Goal: Information Seeking & Learning: Check status

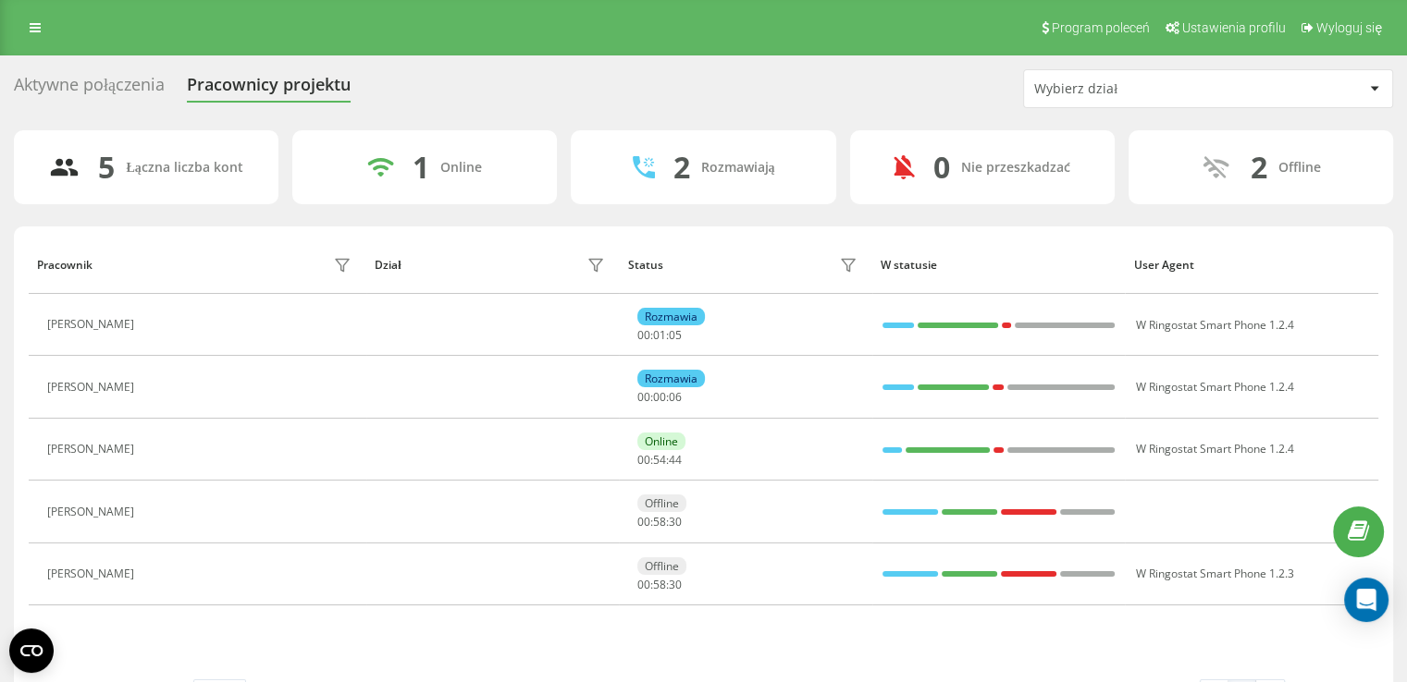
click at [166, 386] on button at bounding box center [154, 389] width 22 height 26
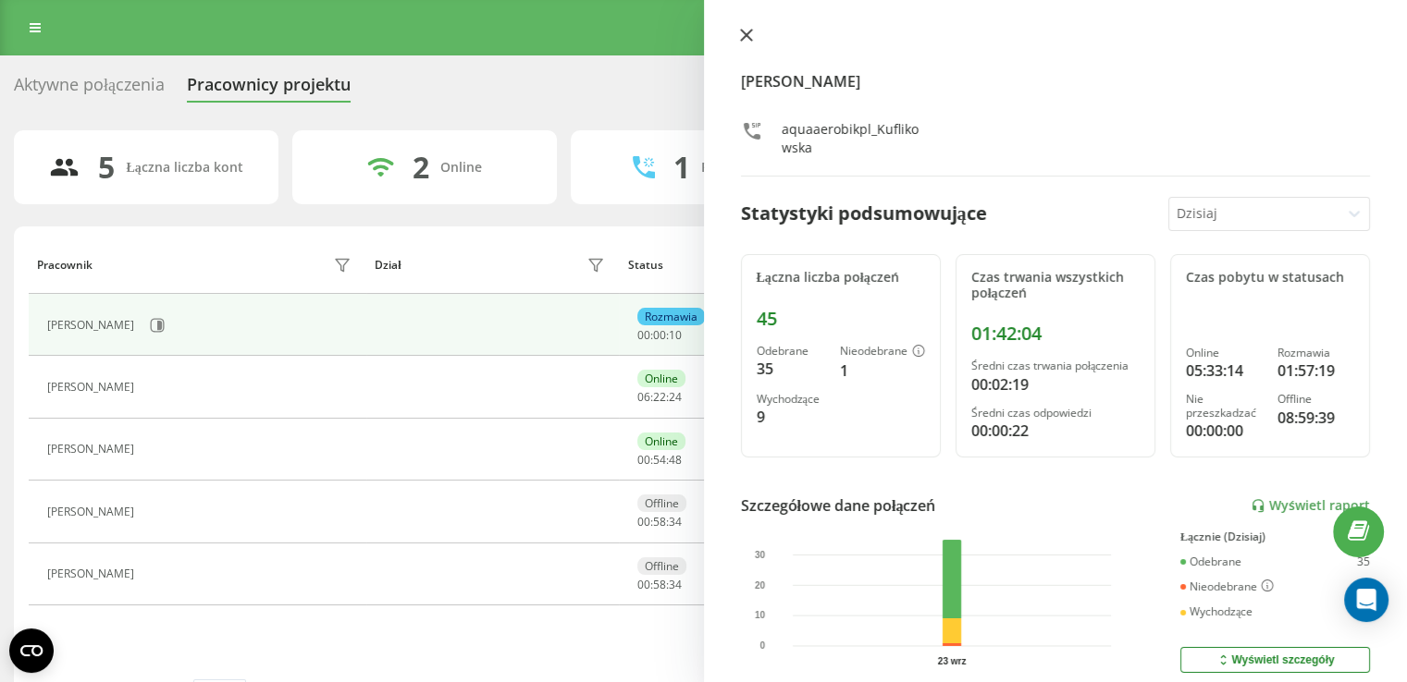
click at [747, 33] on icon at bounding box center [745, 35] width 11 height 11
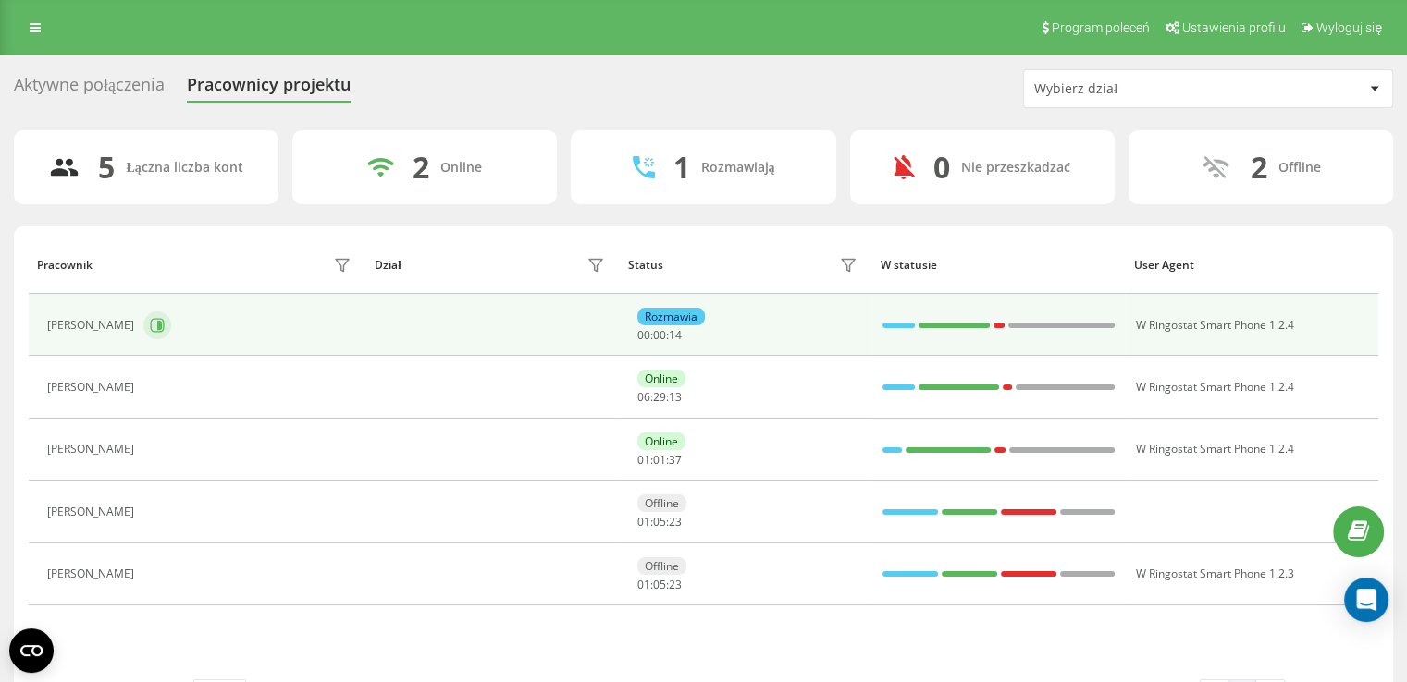
click at [166, 331] on button at bounding box center [157, 326] width 28 height 28
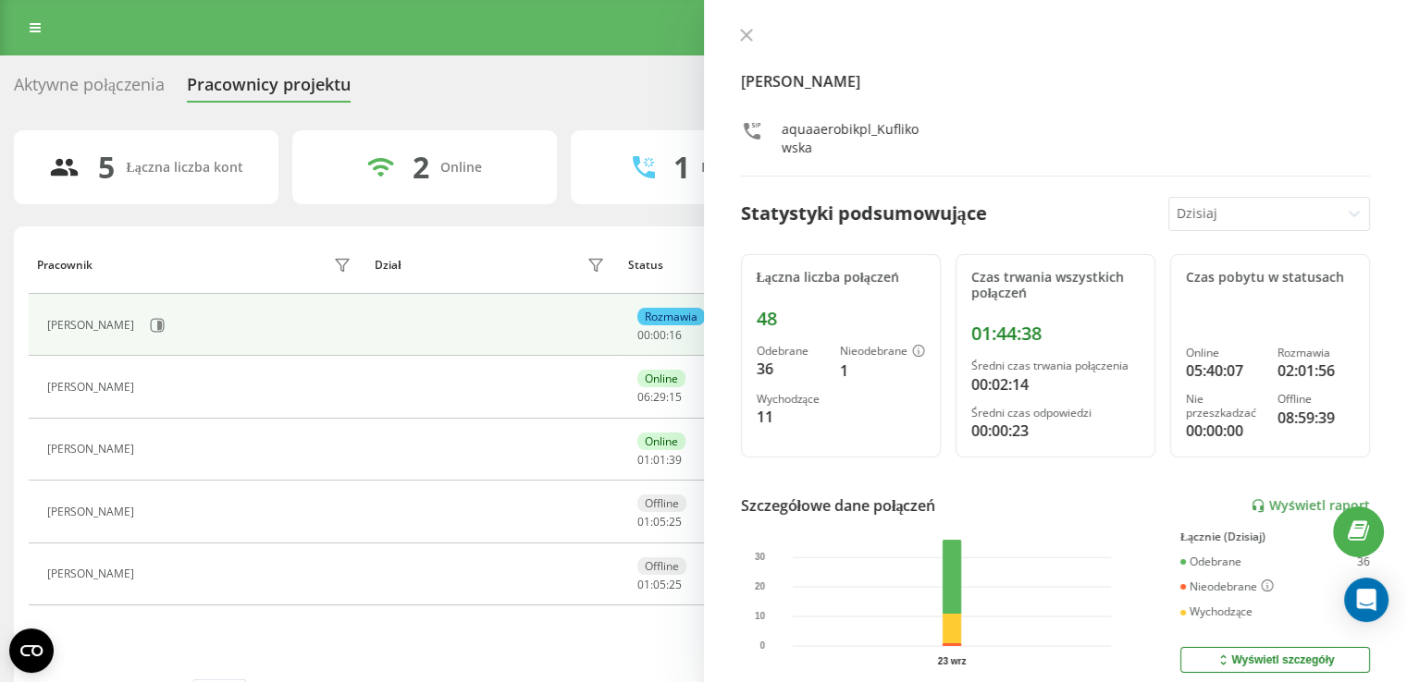
click at [747, 49] on div "[PERSON_NAME] aquaaerobikpl_Kuflikowska" at bounding box center [1056, 102] width 630 height 149
click at [746, 42] on icon at bounding box center [746, 35] width 13 height 13
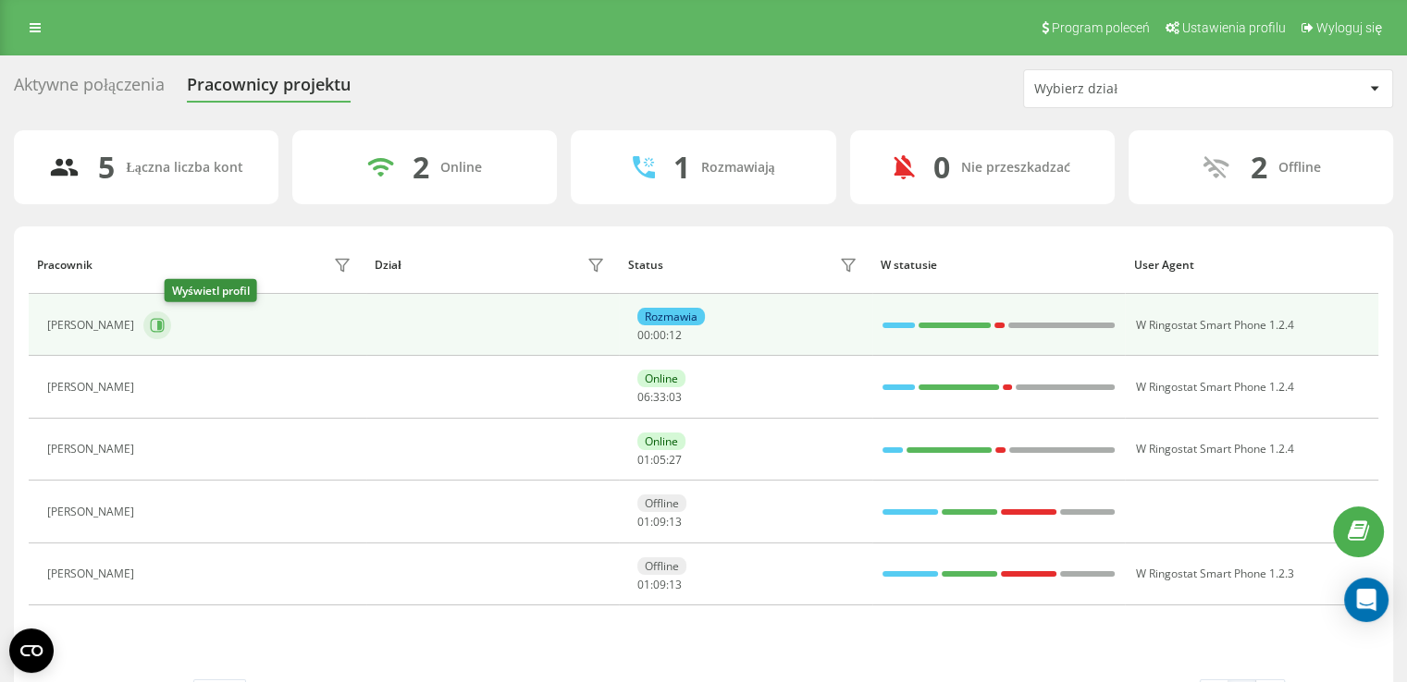
click at [171, 333] on button at bounding box center [157, 326] width 28 height 28
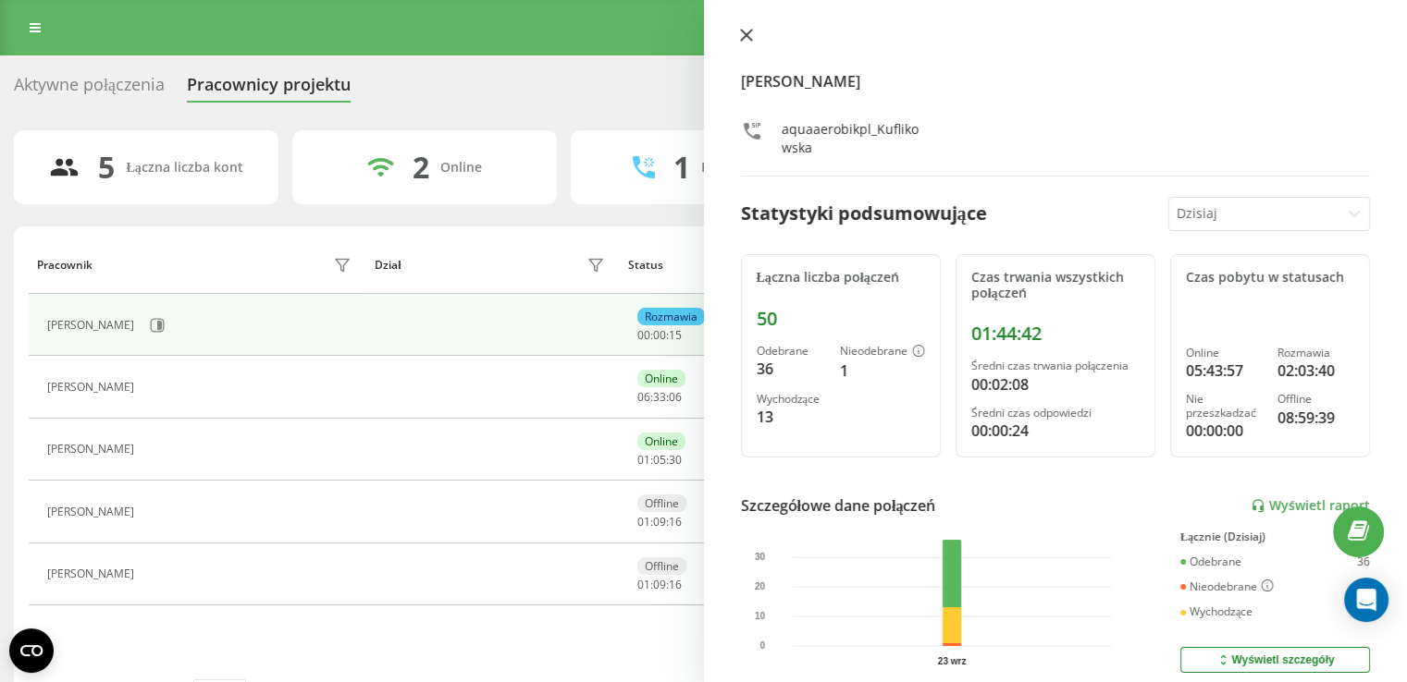
click at [746, 38] on icon at bounding box center [746, 35] width 13 height 13
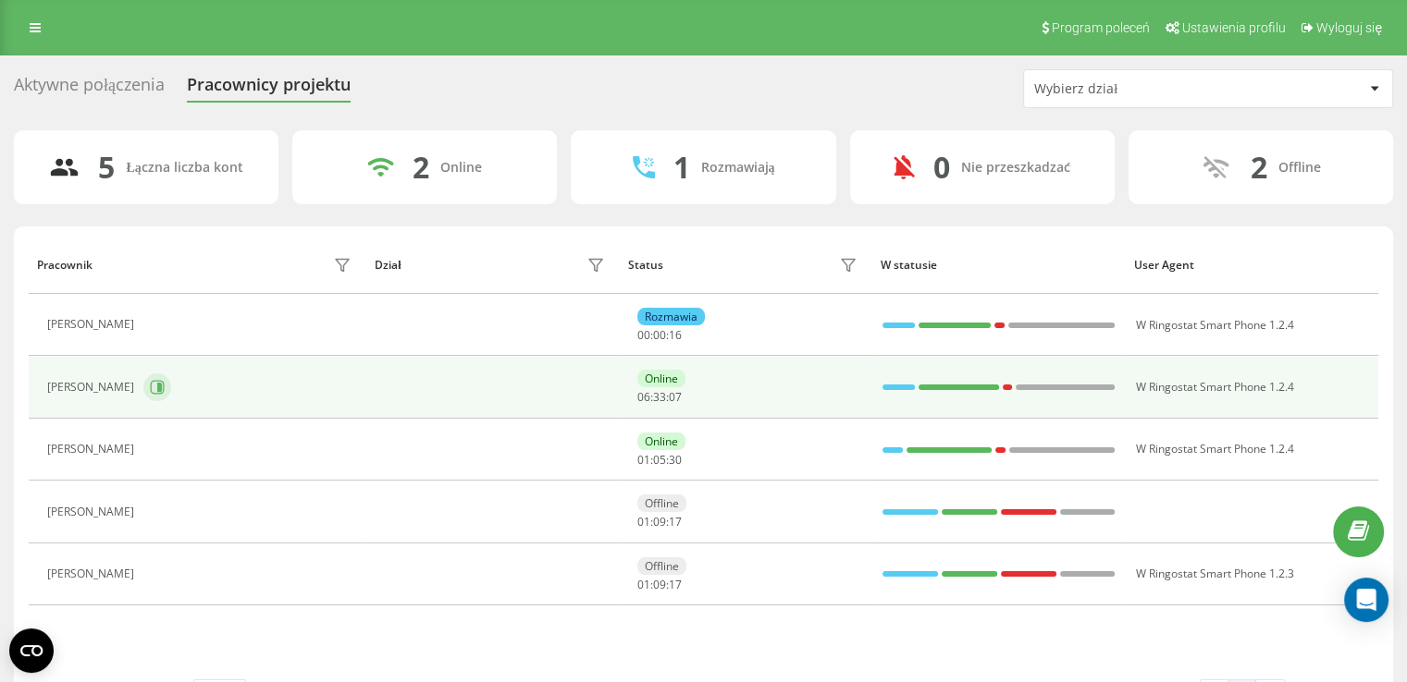
click at [162, 389] on icon at bounding box center [159, 387] width 5 height 9
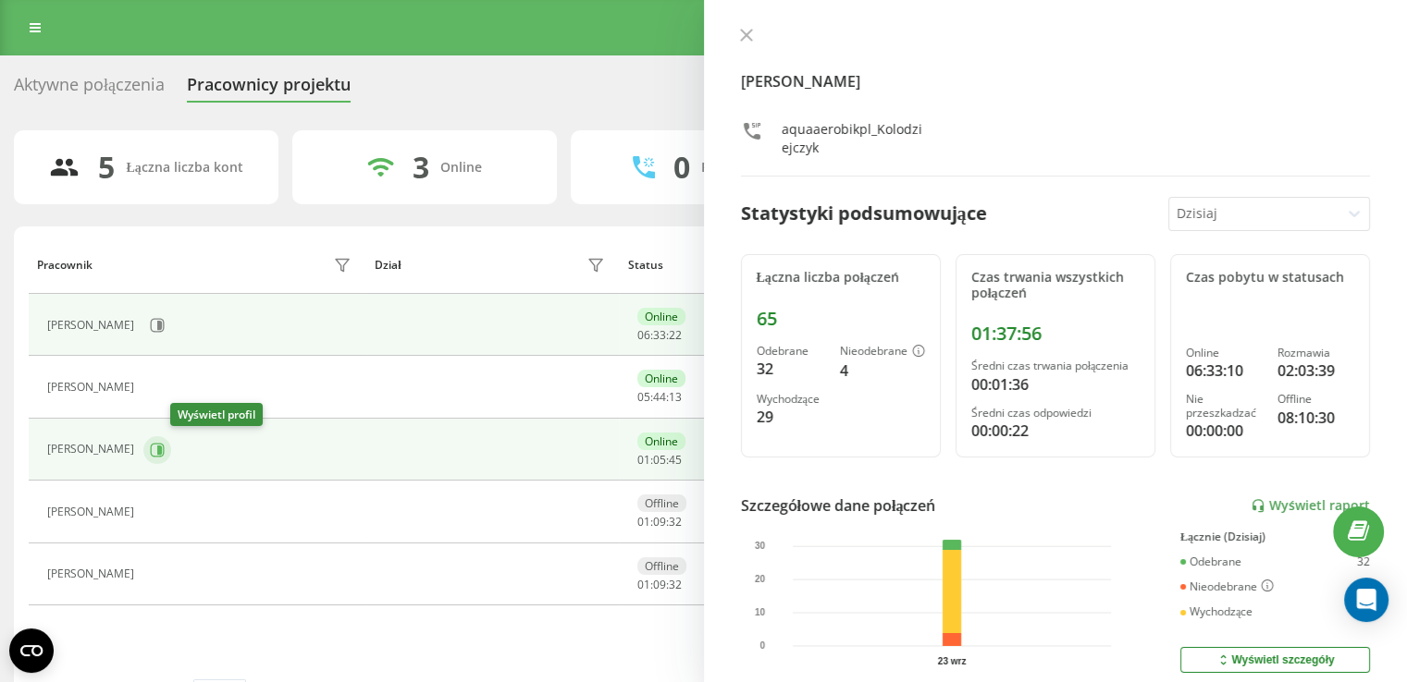
click at [165, 455] on icon at bounding box center [157, 450] width 15 height 15
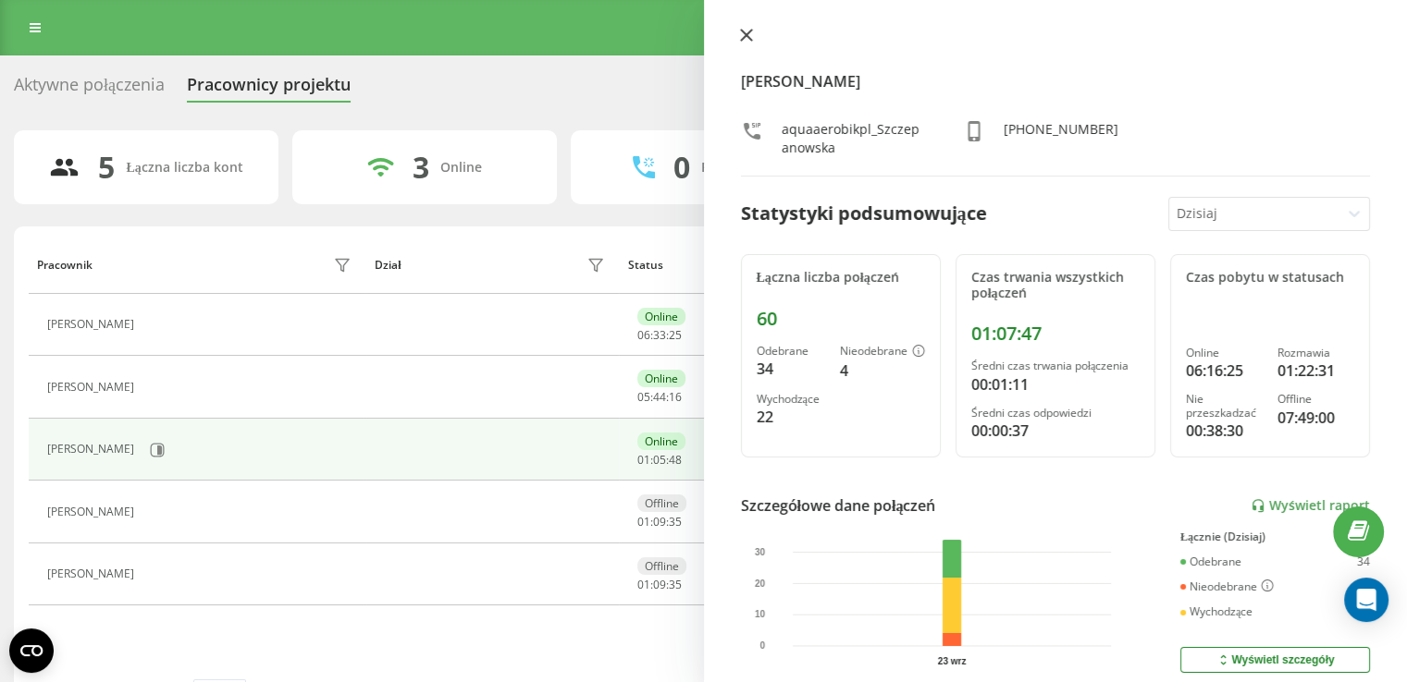
click at [740, 43] on button at bounding box center [746, 37] width 24 height 18
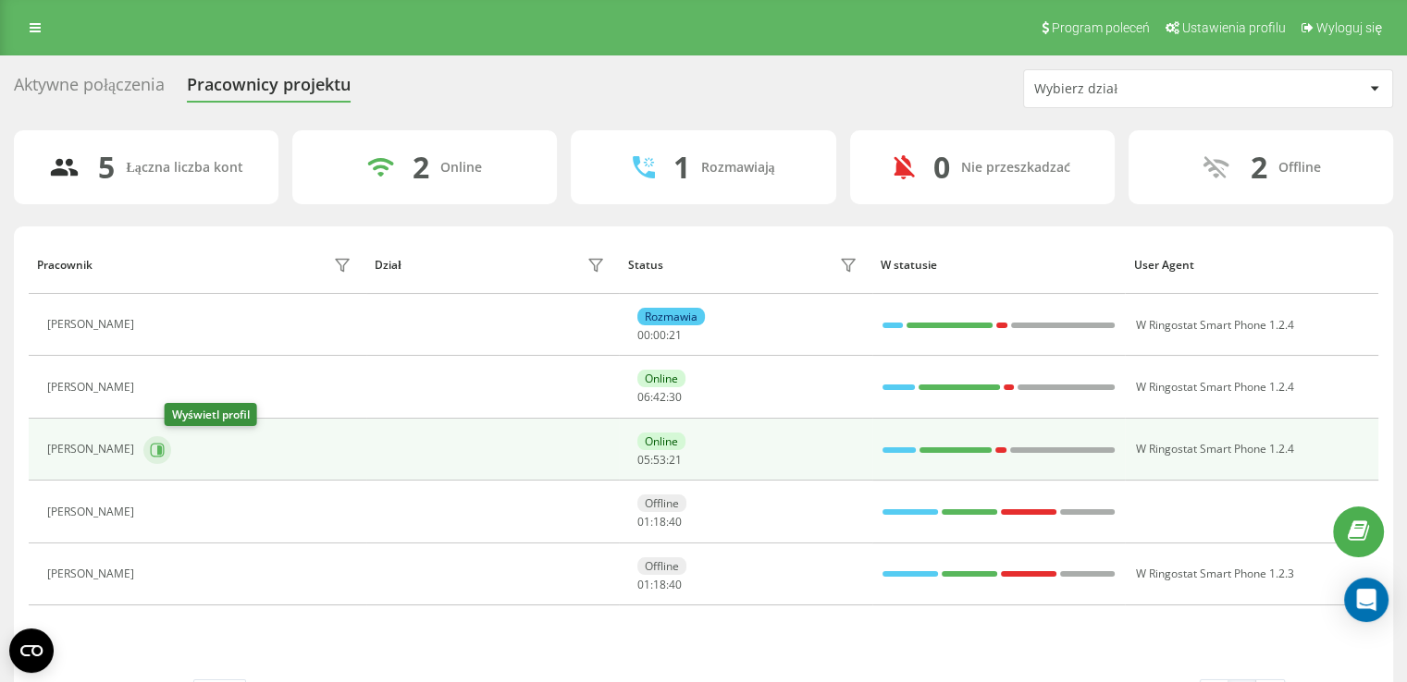
click at [165, 453] on icon at bounding box center [157, 450] width 15 height 15
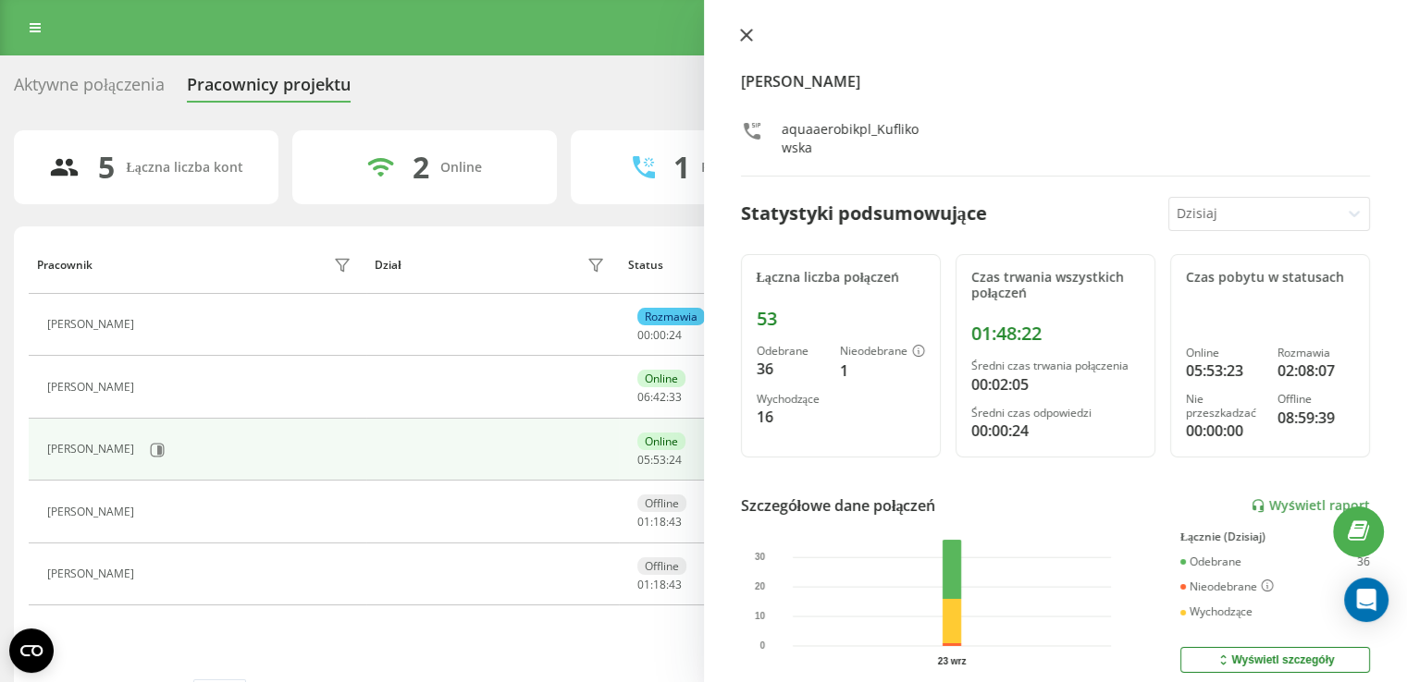
click at [747, 41] on icon at bounding box center [746, 35] width 13 height 13
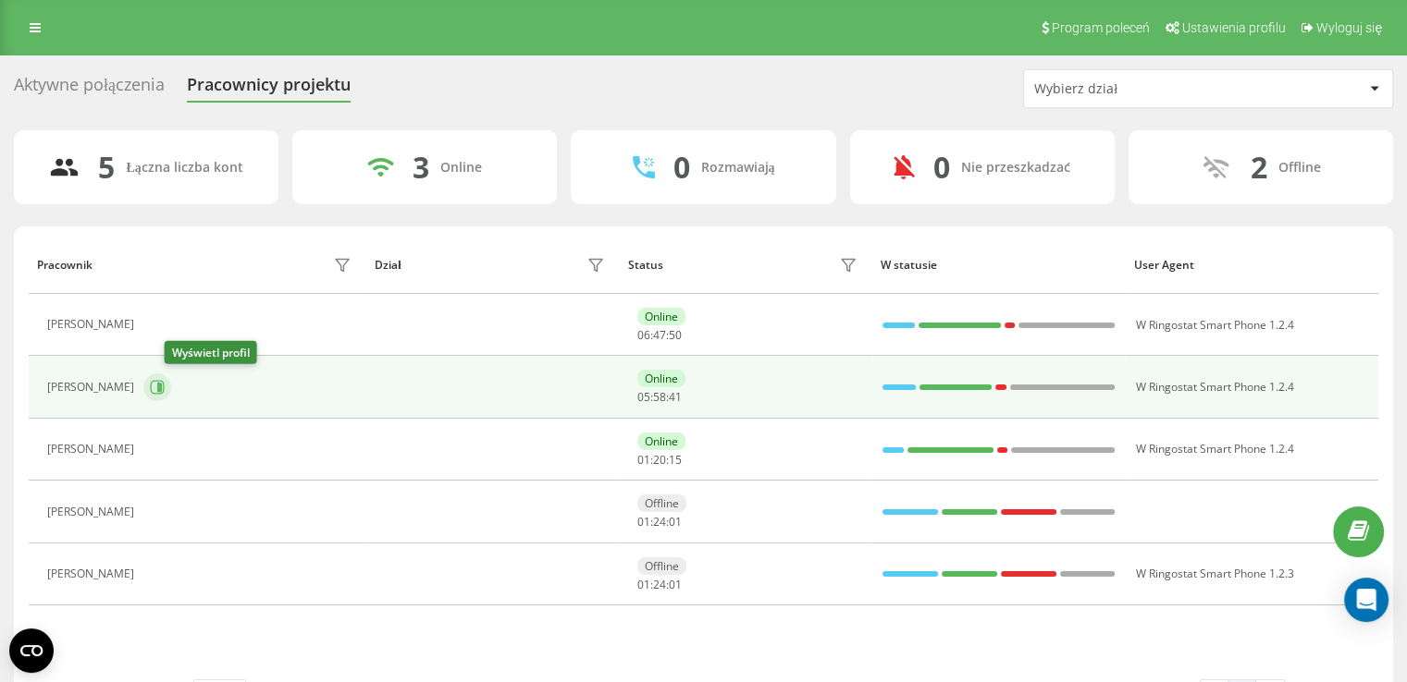
click at [165, 393] on icon at bounding box center [158, 388] width 14 height 14
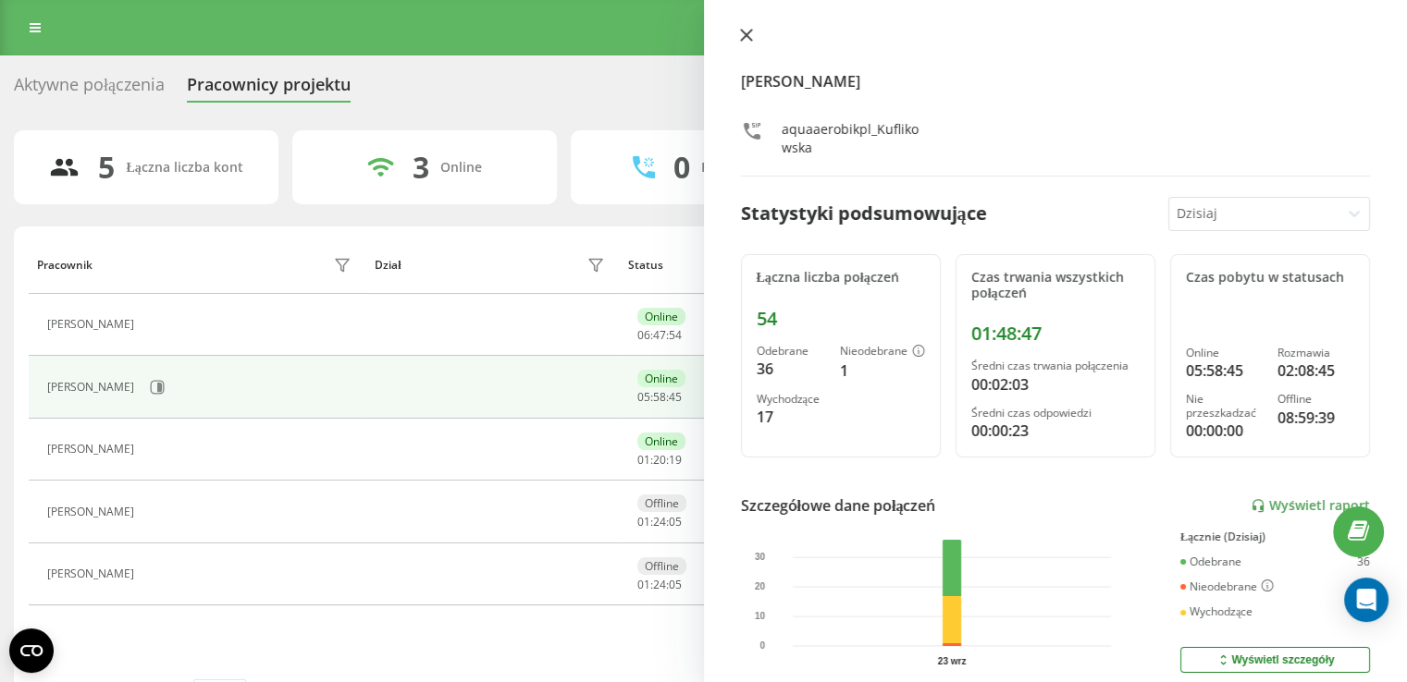
click at [745, 42] on button at bounding box center [746, 37] width 24 height 18
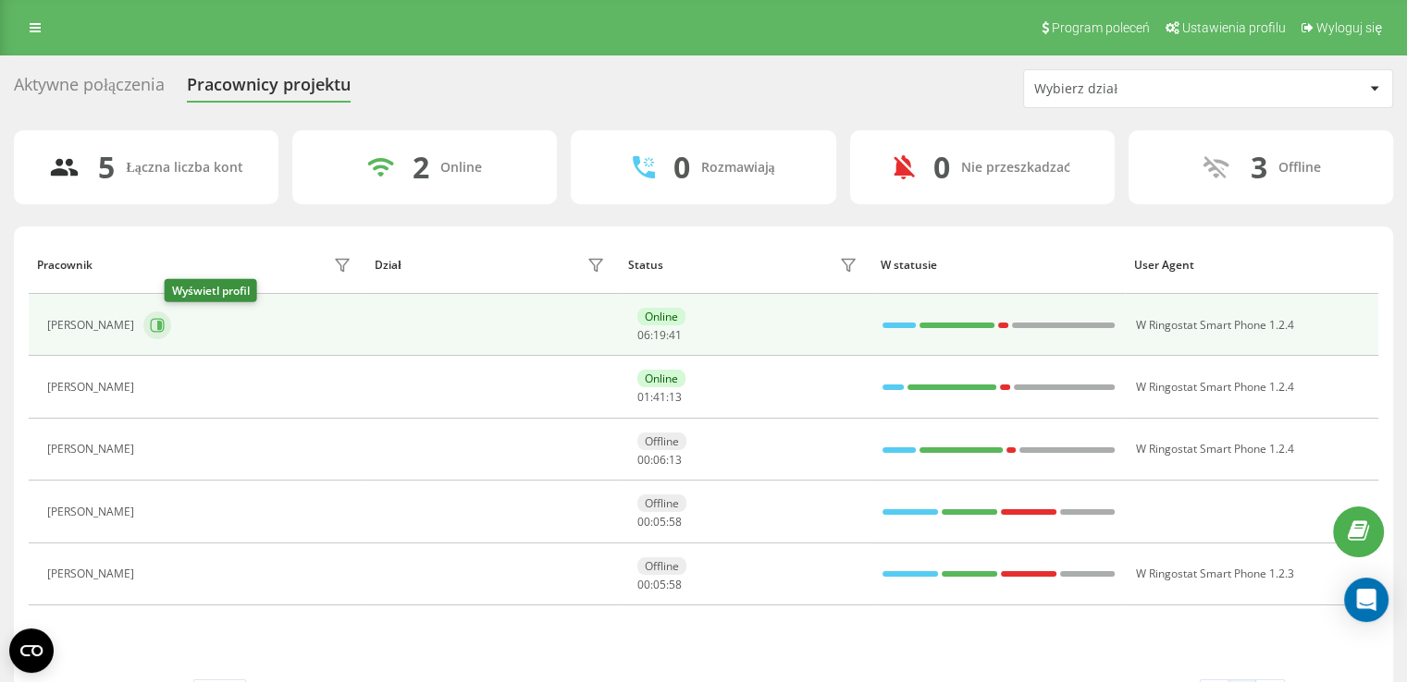
click at [165, 319] on icon at bounding box center [157, 325] width 15 height 15
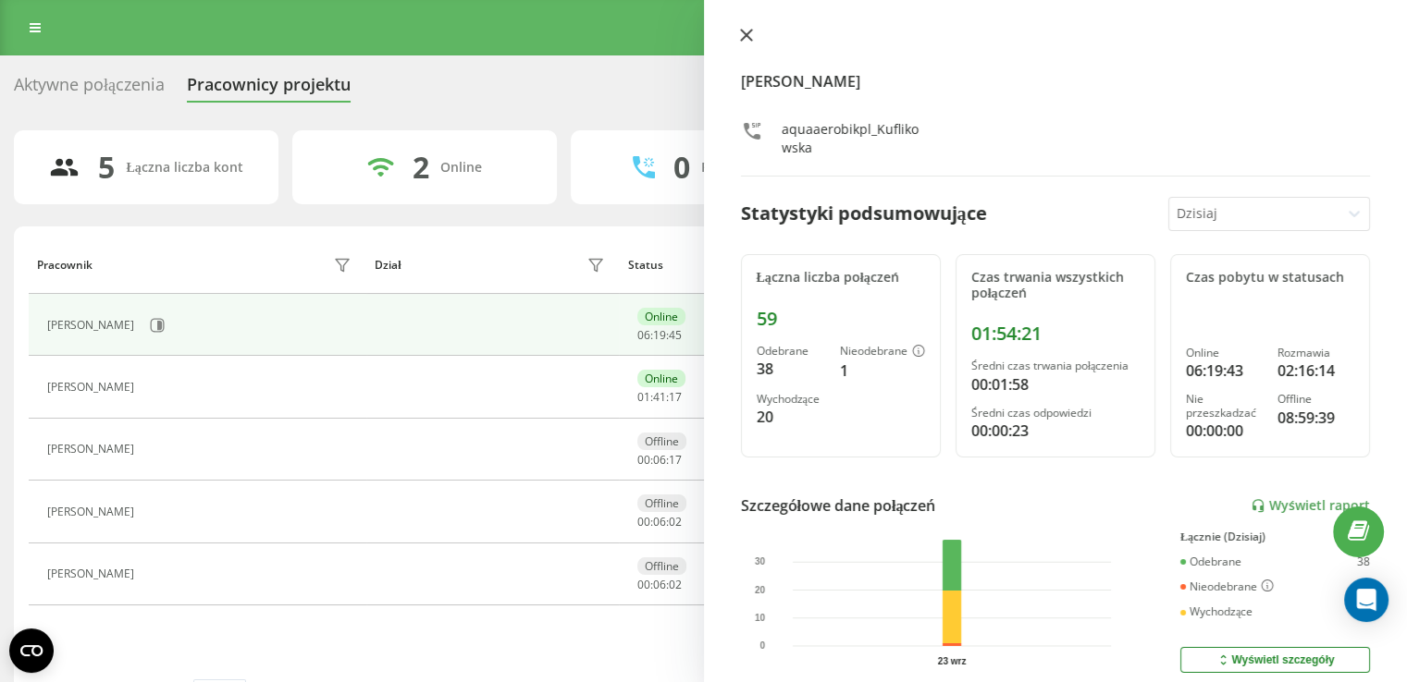
click at [747, 42] on button at bounding box center [746, 37] width 24 height 18
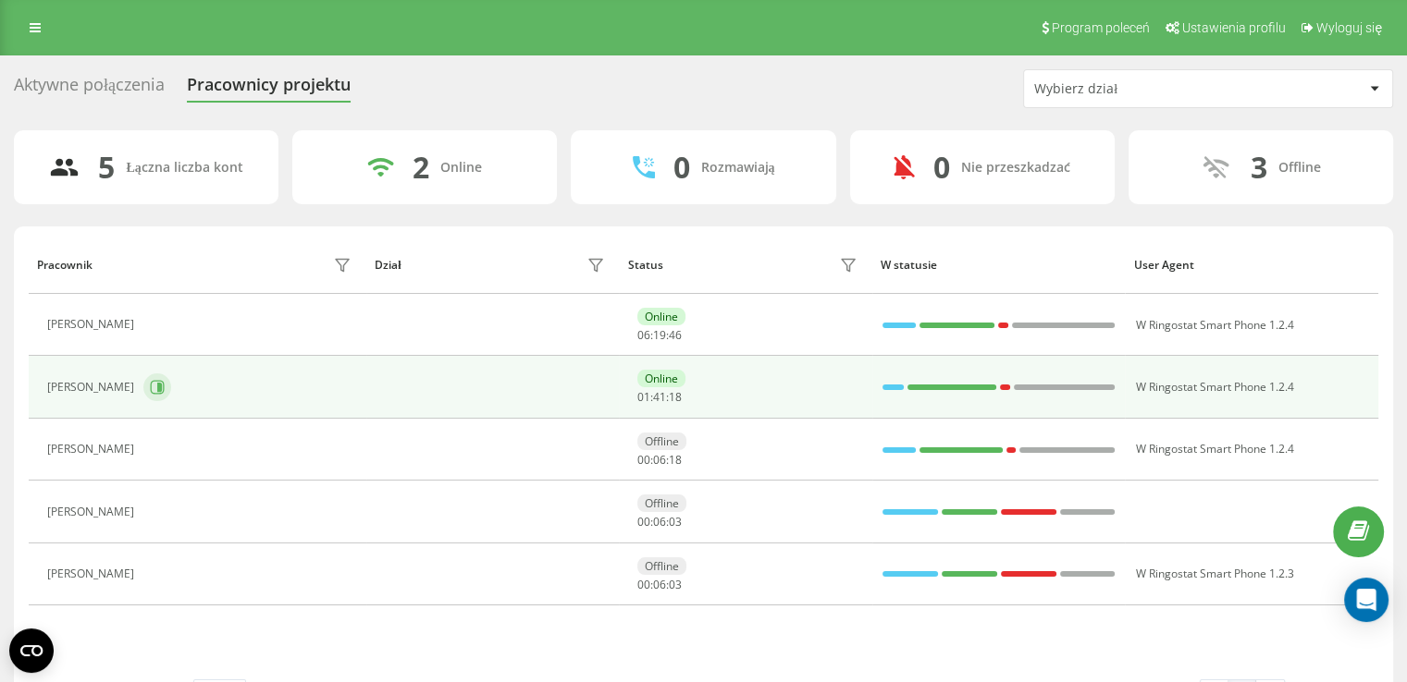
click at [171, 389] on button at bounding box center [157, 388] width 28 height 28
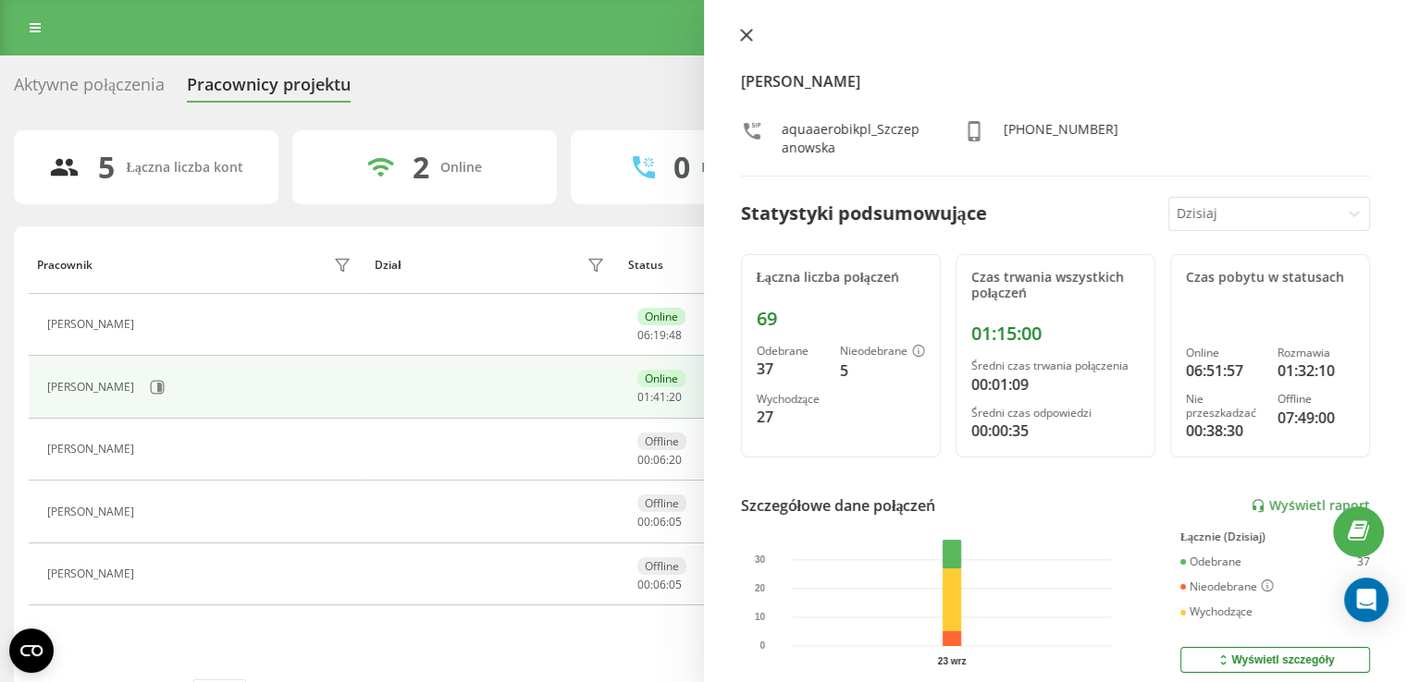
click at [744, 38] on icon at bounding box center [745, 35] width 11 height 11
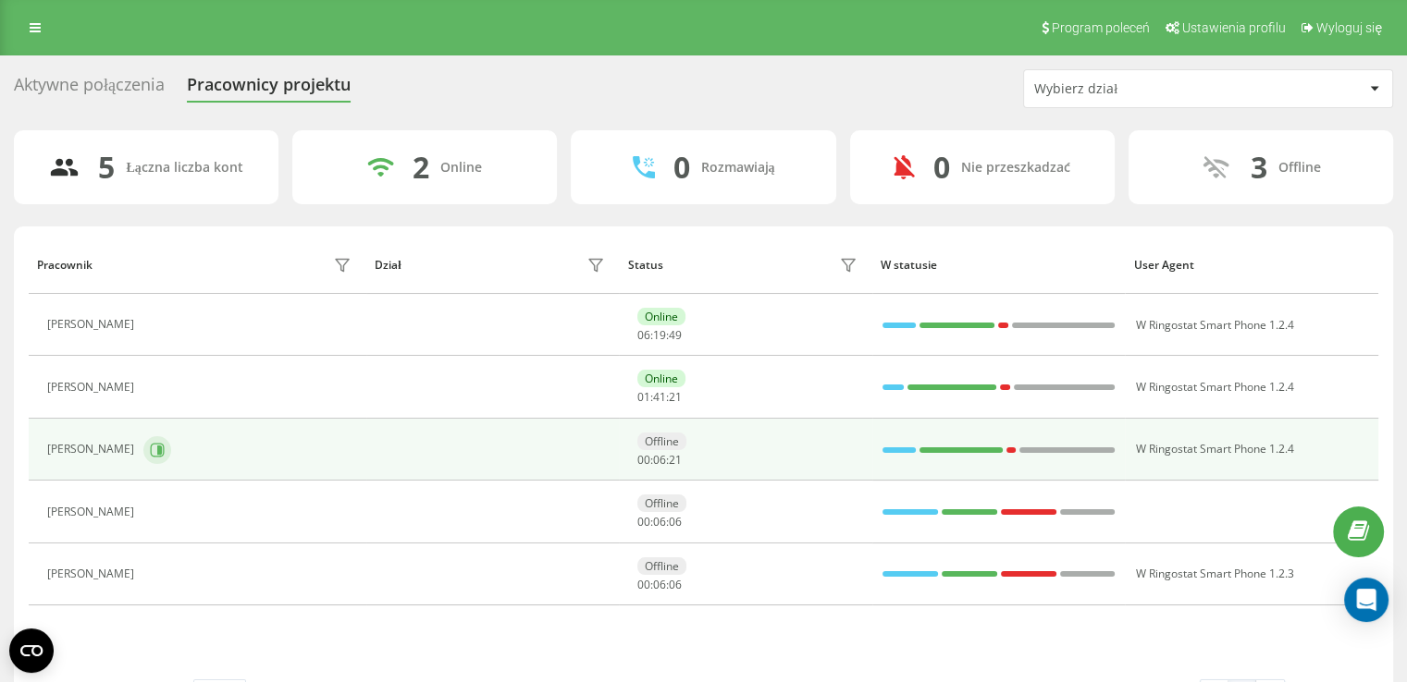
click at [156, 449] on icon at bounding box center [158, 450] width 14 height 14
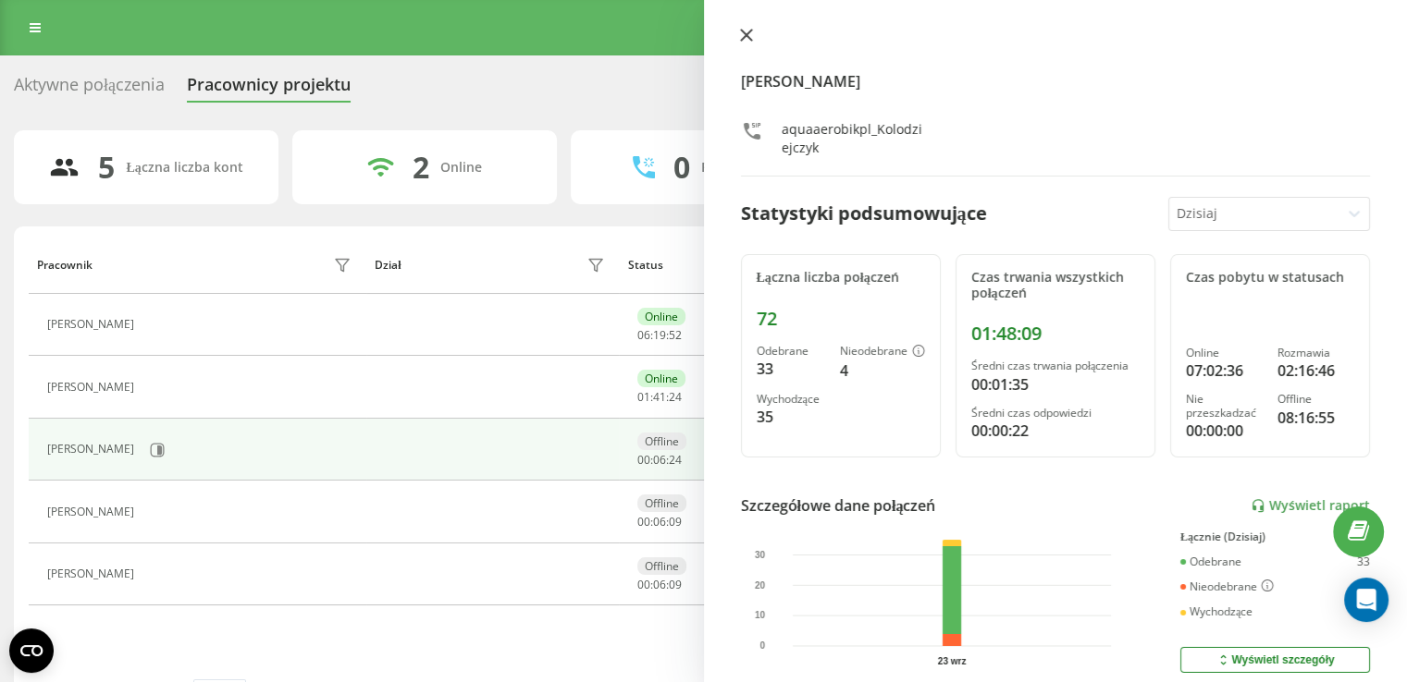
click at [747, 35] on icon at bounding box center [745, 35] width 11 height 11
